Goal: Navigation & Orientation: Find specific page/section

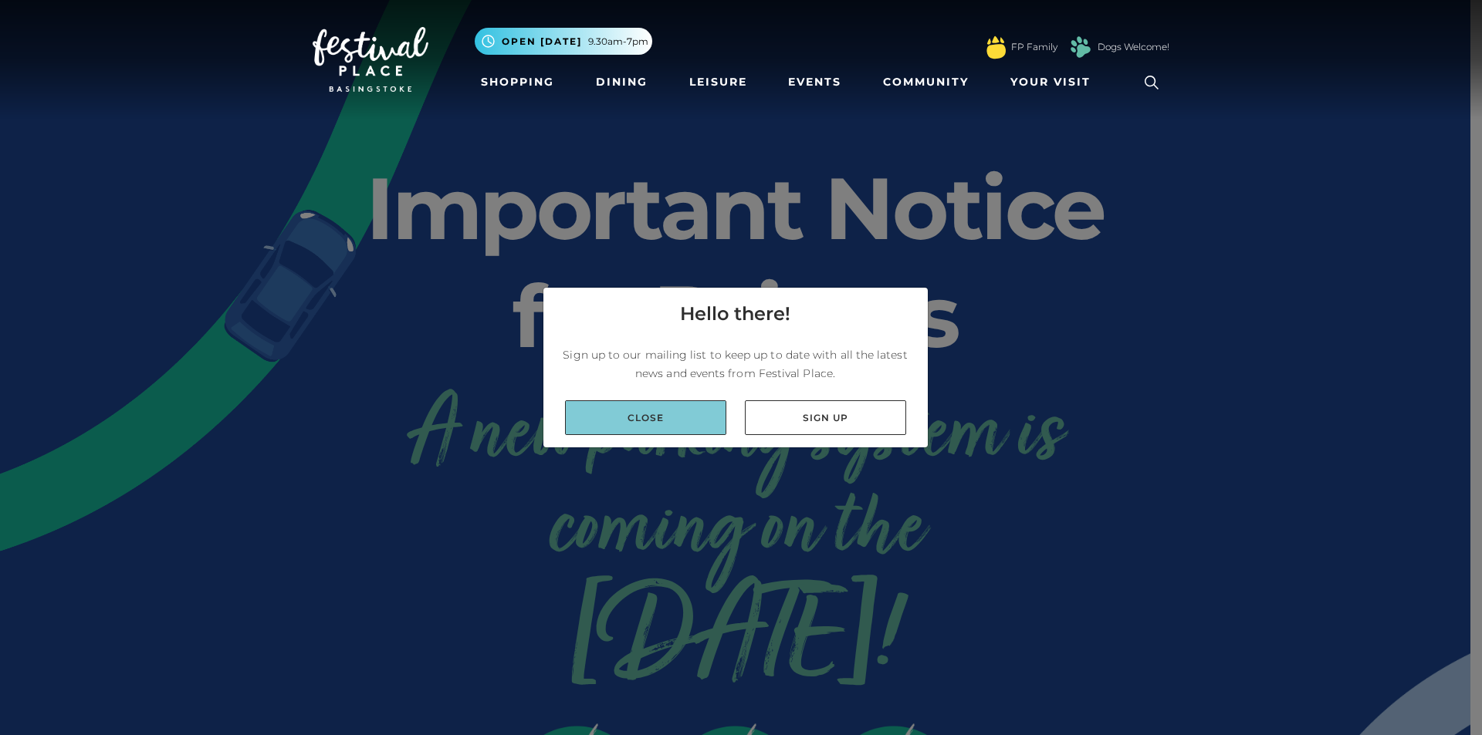
click at [674, 414] on link "Close" at bounding box center [645, 418] width 161 height 35
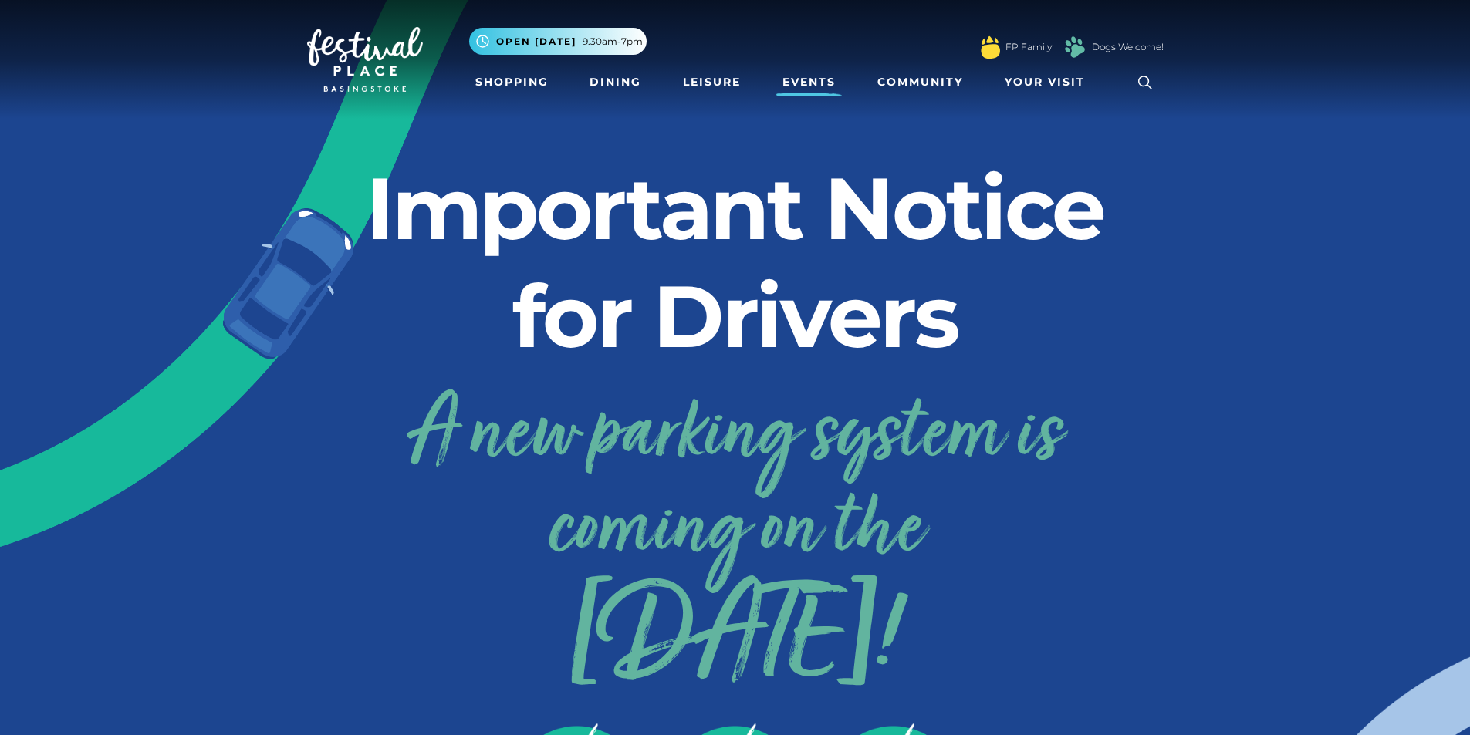
click at [806, 81] on link "Events" at bounding box center [809, 82] width 66 height 29
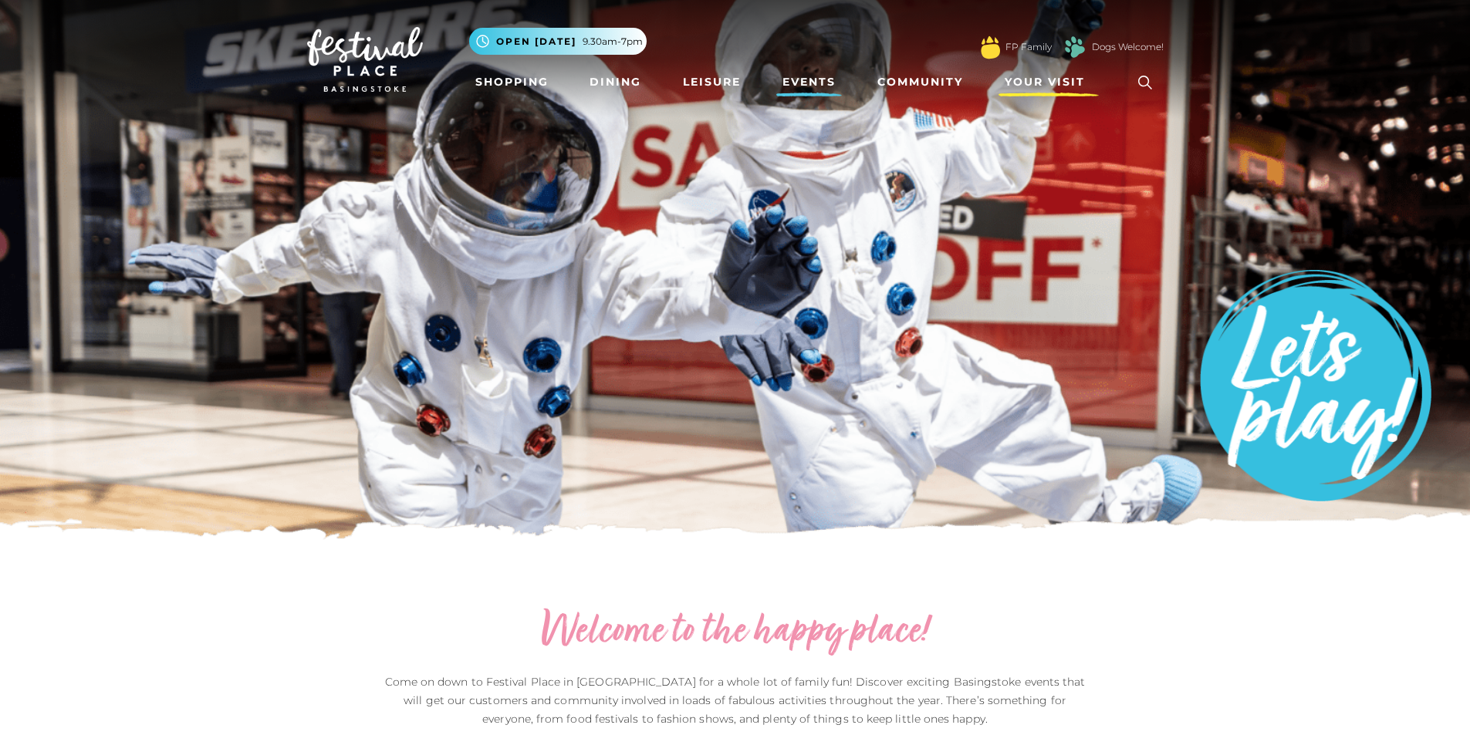
click at [1009, 75] on span "Your Visit" at bounding box center [1045, 82] width 80 height 16
